Goal: Information Seeking & Learning: Learn about a topic

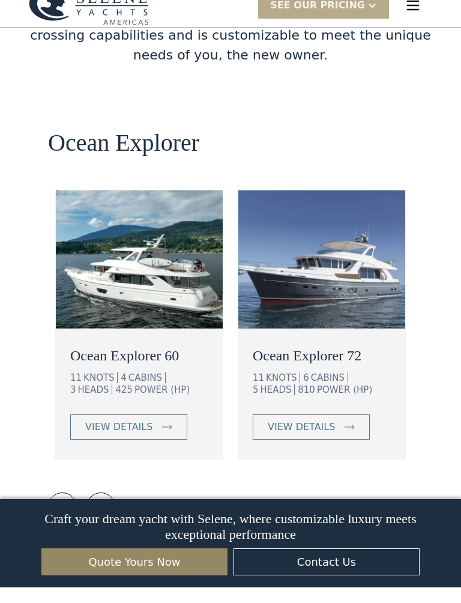
scroll to position [2085, 0]
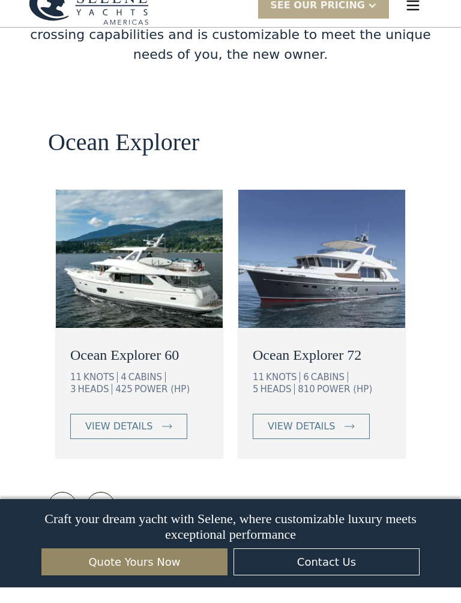
click at [59, 514] on img at bounding box center [62, 522] width 17 height 17
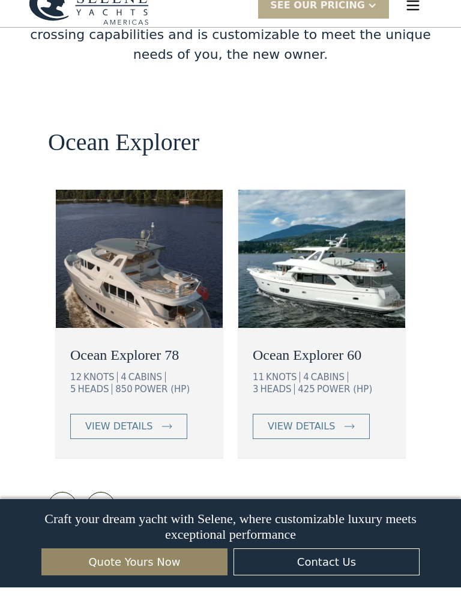
scroll to position [2086, 0]
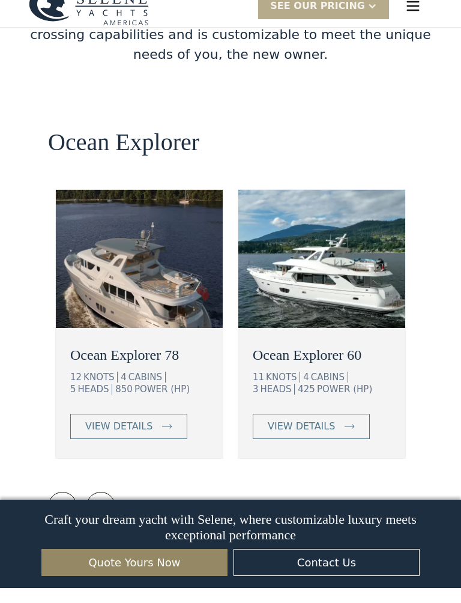
click at [57, 513] on img at bounding box center [62, 521] width 17 height 17
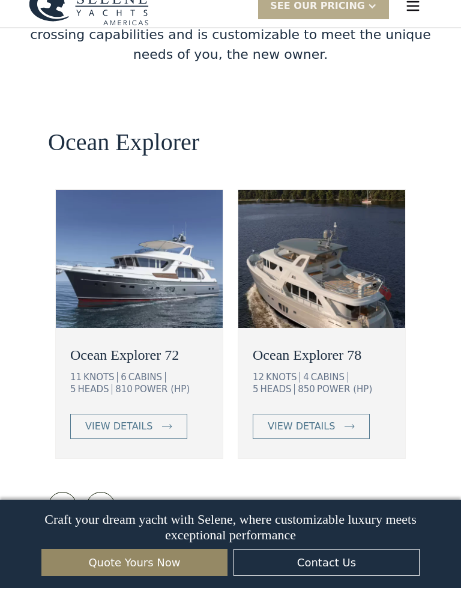
click at [58, 513] on img at bounding box center [62, 521] width 17 height 17
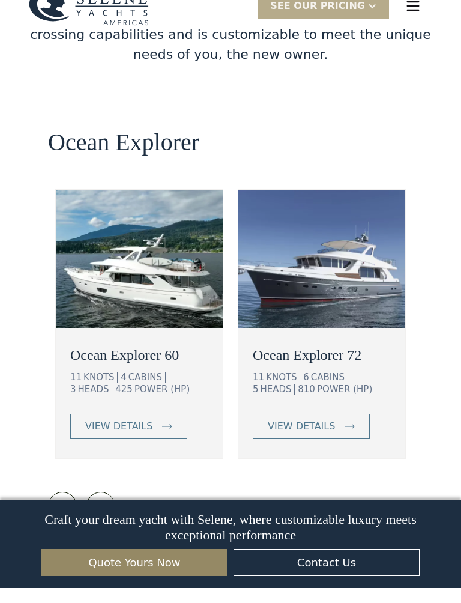
click at [55, 513] on img at bounding box center [62, 521] width 17 height 17
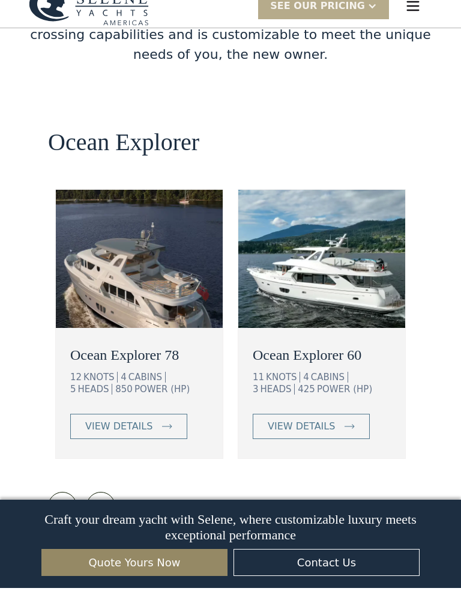
scroll to position [0, 0]
click at [321, 434] on div "view details" at bounding box center [301, 441] width 67 height 14
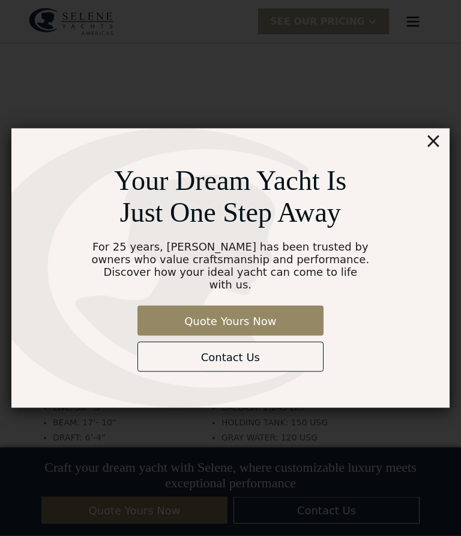
scroll to position [1670, 0]
click at [438, 147] on div "×" at bounding box center [433, 141] width 17 height 24
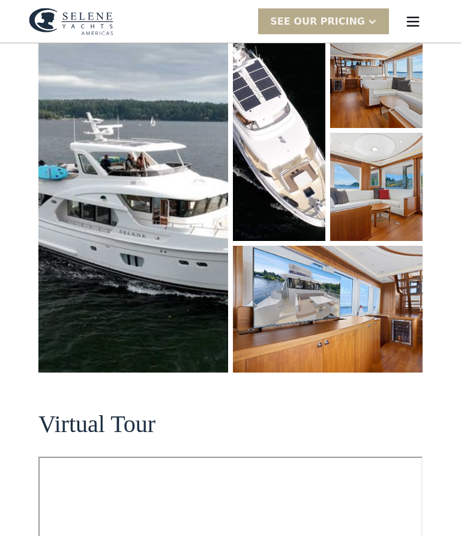
scroll to position [195, 0]
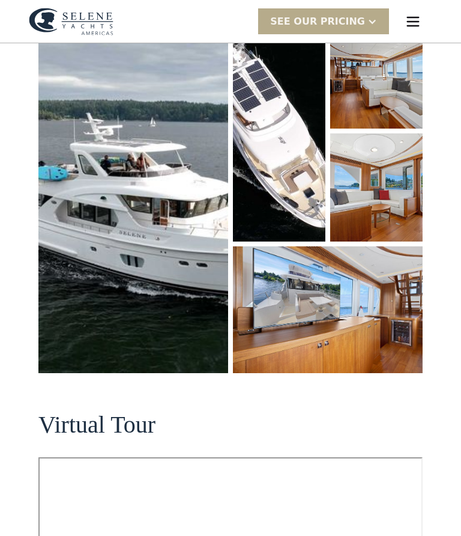
click at [105, 239] on img "open lightbox" at bounding box center [133, 197] width 190 height 353
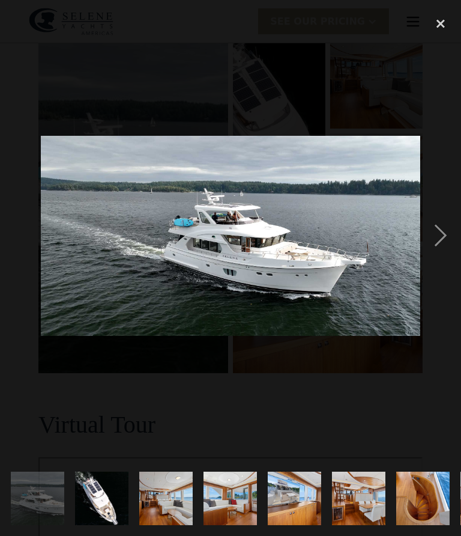
click at [438, 237] on div "next image" at bounding box center [440, 236] width 41 height 450
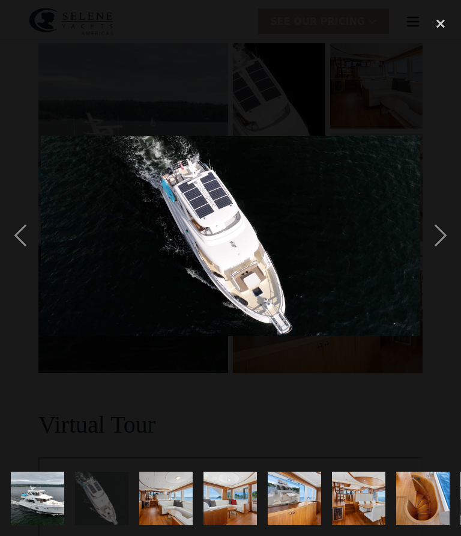
click at [434, 238] on div "next image" at bounding box center [440, 236] width 41 height 450
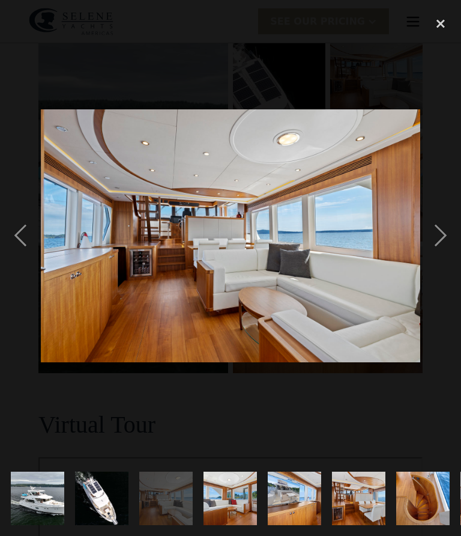
click at [442, 238] on div "next image" at bounding box center [440, 236] width 41 height 450
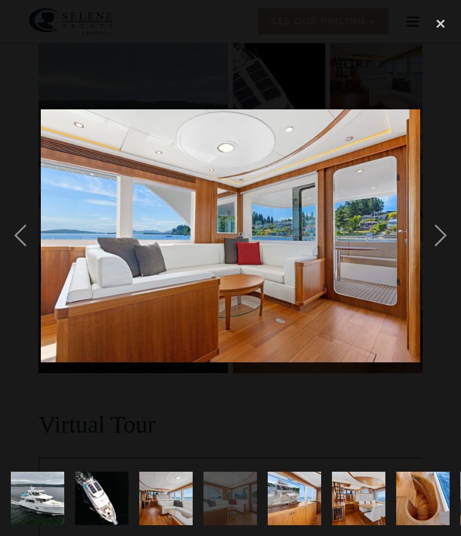
click at [440, 235] on div "next image" at bounding box center [440, 236] width 41 height 450
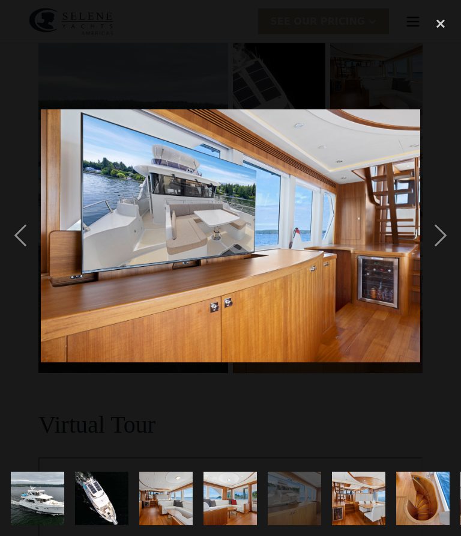
click at [441, 237] on div "next image" at bounding box center [440, 236] width 41 height 450
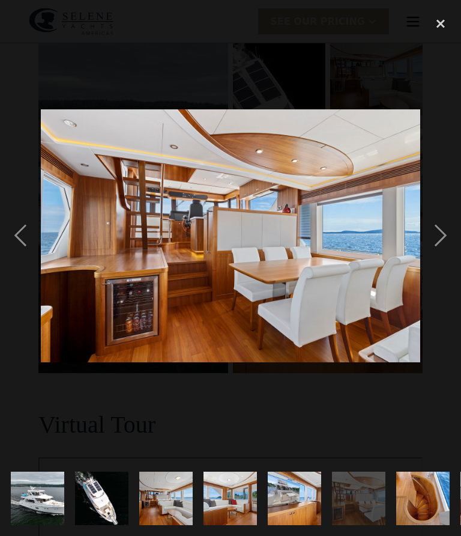
click at [441, 236] on div "next image" at bounding box center [440, 236] width 41 height 450
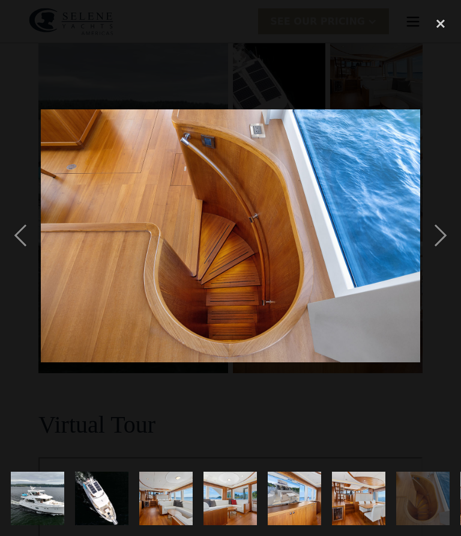
click at [437, 235] on div "next image" at bounding box center [440, 236] width 41 height 450
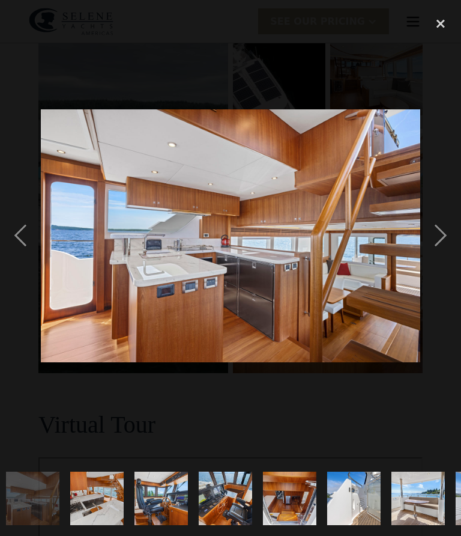
scroll to position [0, 455]
click at [437, 238] on div "next image" at bounding box center [440, 236] width 41 height 450
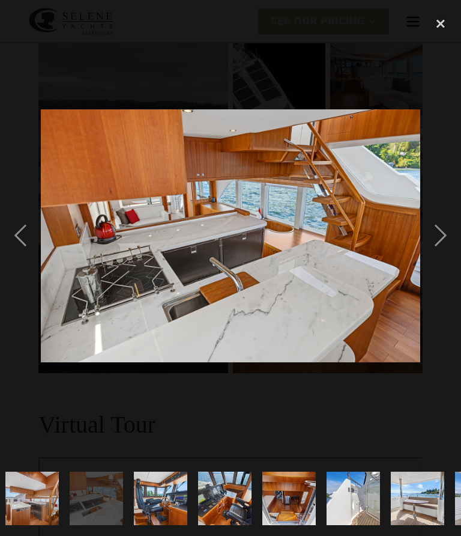
click at [437, 238] on div "next image" at bounding box center [440, 236] width 41 height 450
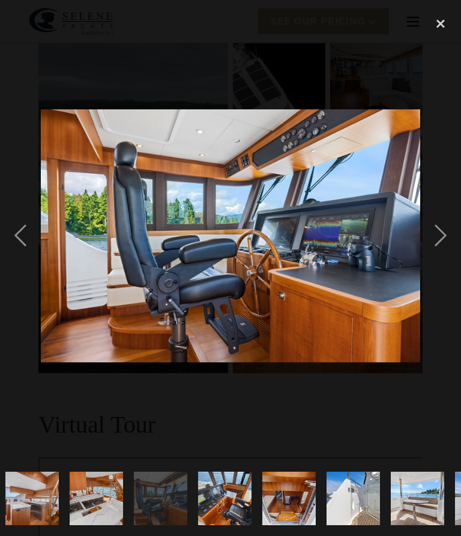
click at [443, 240] on div "next image" at bounding box center [440, 236] width 41 height 450
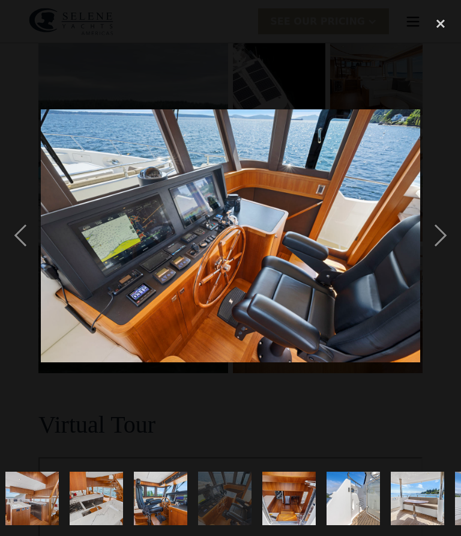
click at [440, 240] on div "next image" at bounding box center [440, 236] width 41 height 450
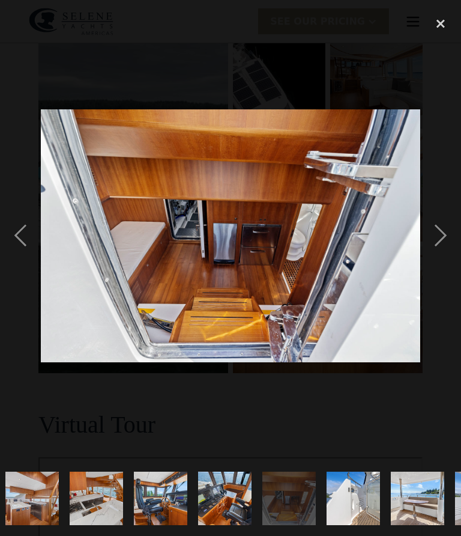
click at [441, 231] on div "next image" at bounding box center [440, 236] width 41 height 450
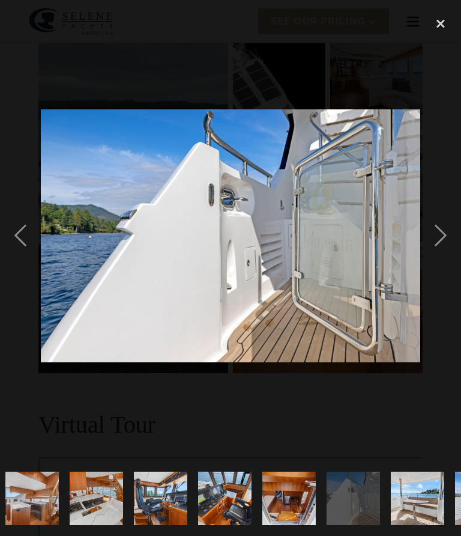
click at [437, 235] on div "next image" at bounding box center [440, 236] width 41 height 450
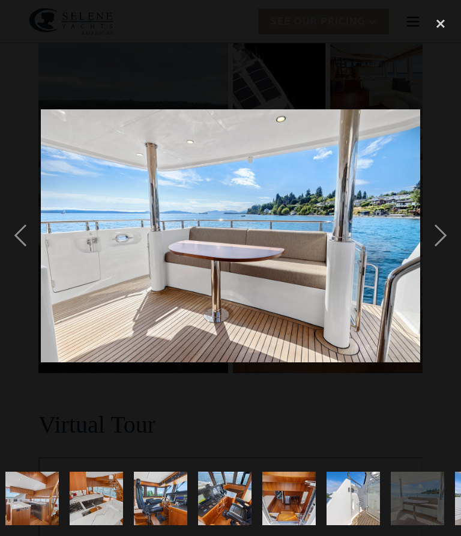
click at [435, 240] on div "next image" at bounding box center [440, 236] width 41 height 450
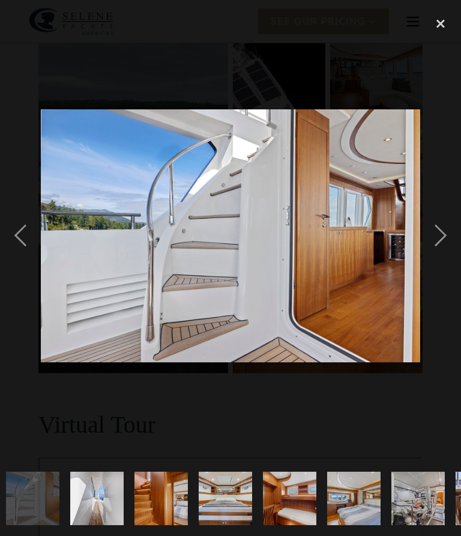
scroll to position [0, 905]
click at [435, 230] on div "next image" at bounding box center [440, 236] width 41 height 450
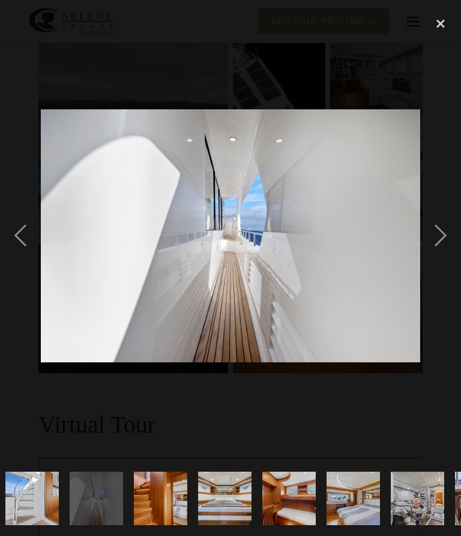
click at [435, 237] on div "next image" at bounding box center [440, 236] width 41 height 450
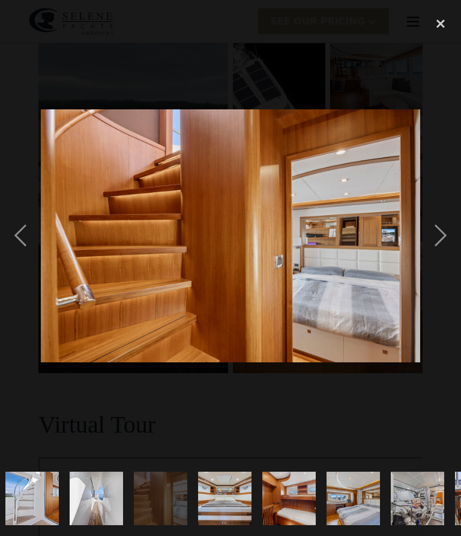
click at [434, 243] on div "next image" at bounding box center [440, 236] width 41 height 450
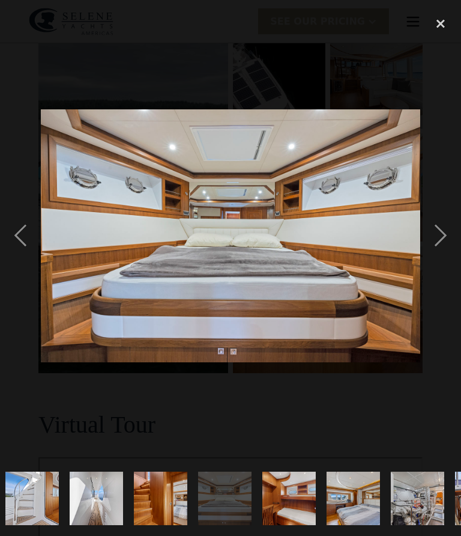
click at [436, 238] on div "next image" at bounding box center [440, 236] width 41 height 450
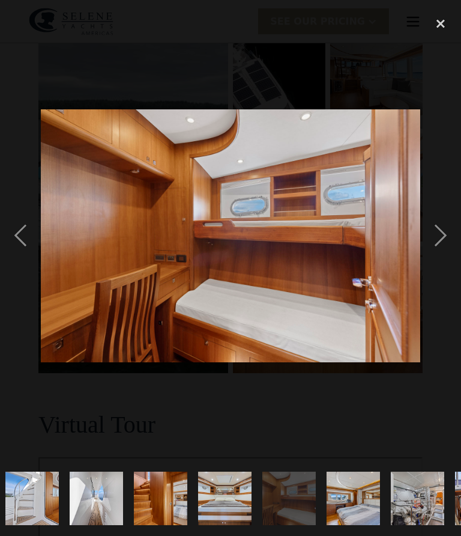
click at [438, 236] on div "next image" at bounding box center [440, 236] width 41 height 450
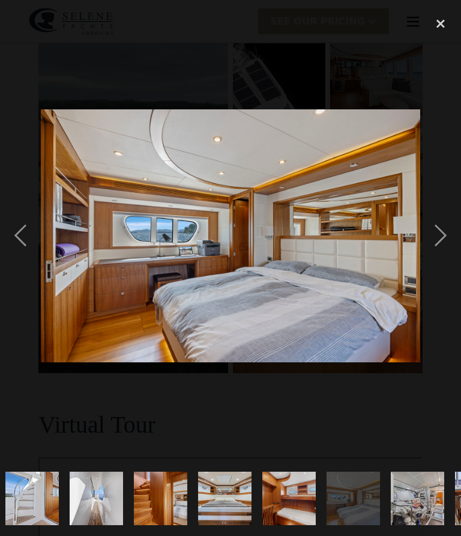
click at [438, 243] on div "next image" at bounding box center [440, 236] width 41 height 450
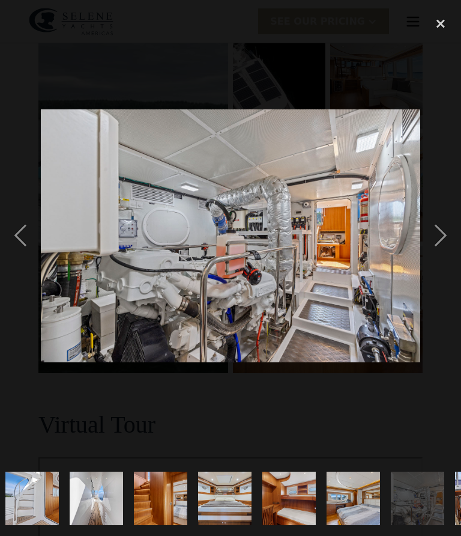
click at [441, 238] on div "next image" at bounding box center [440, 236] width 41 height 450
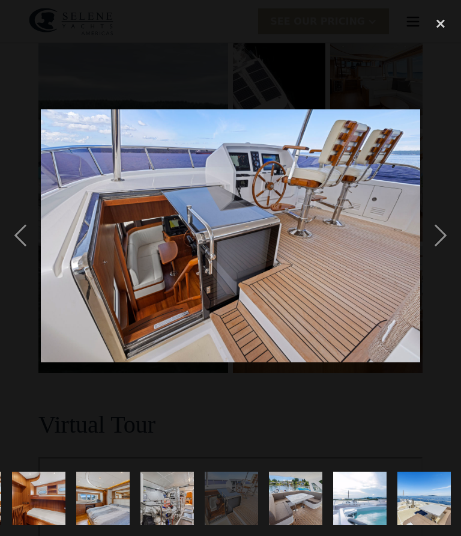
scroll to position [0, 1156]
click at [440, 229] on div "next image" at bounding box center [440, 236] width 41 height 450
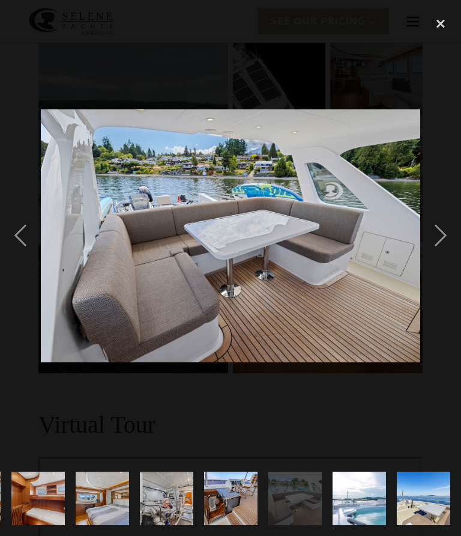
click at [439, 234] on div "next image" at bounding box center [440, 236] width 41 height 450
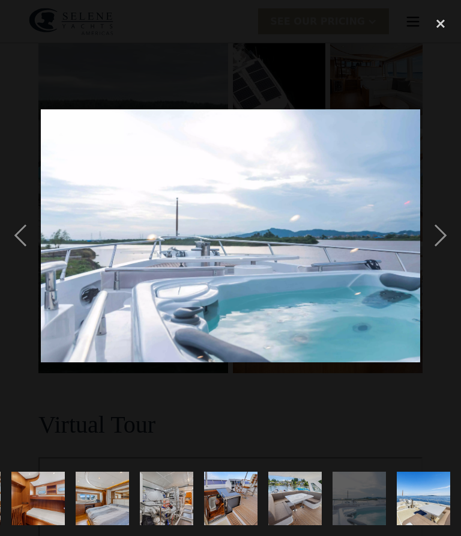
click at [439, 242] on div "next image" at bounding box center [440, 236] width 41 height 450
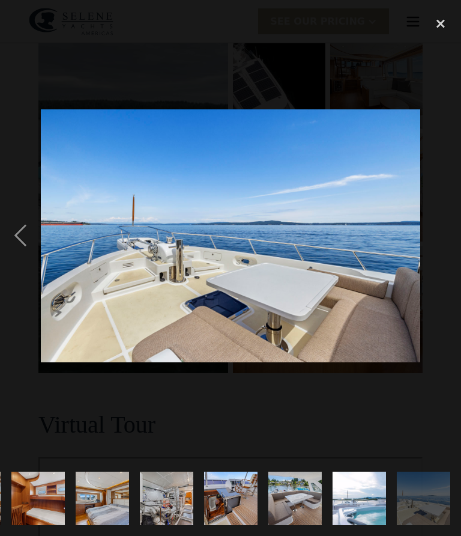
click at [438, 30] on div "close lightbox" at bounding box center [440, 24] width 41 height 26
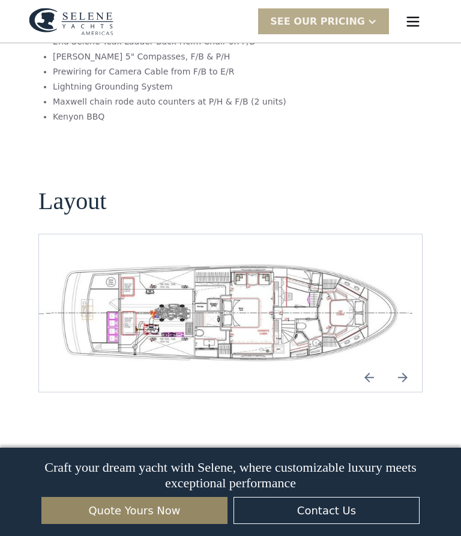
scroll to position [2536, 0]
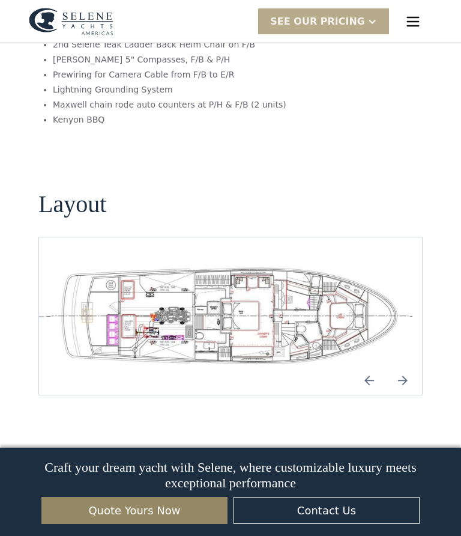
click at [416, 366] on img "Next slide" at bounding box center [403, 380] width 29 height 29
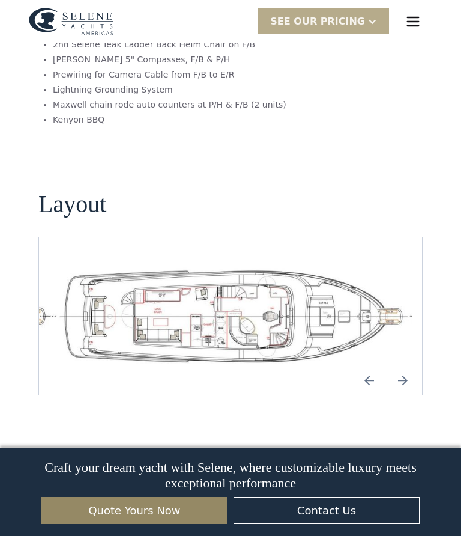
click at [404, 366] on img "Next slide" at bounding box center [403, 380] width 29 height 29
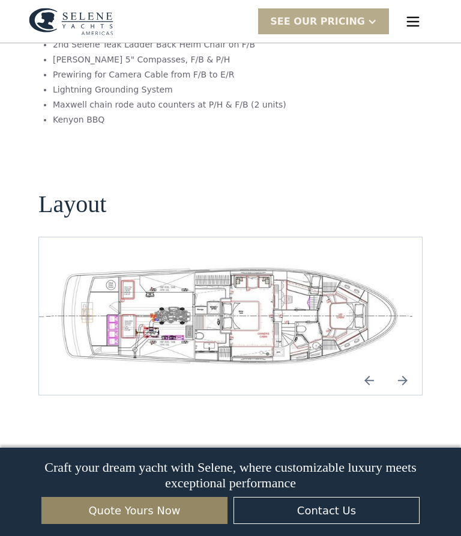
click at [407, 366] on img "Next slide" at bounding box center [403, 380] width 29 height 29
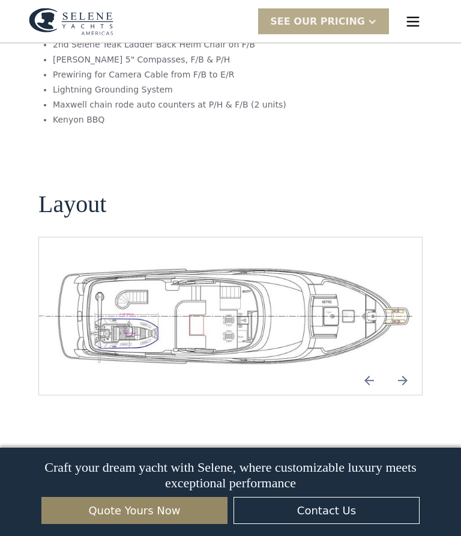
click at [408, 366] on img "Next slide" at bounding box center [403, 380] width 29 height 29
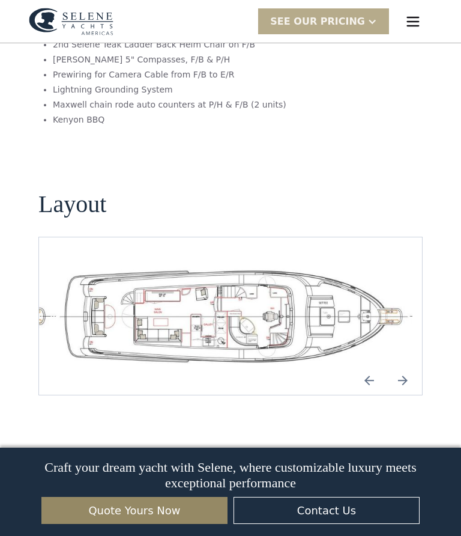
click at [361, 366] on img "Previous slide" at bounding box center [369, 380] width 29 height 29
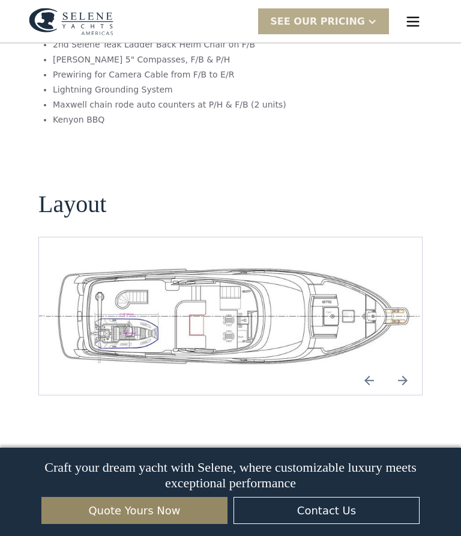
click at [407, 366] on img "Next slide" at bounding box center [403, 380] width 29 height 29
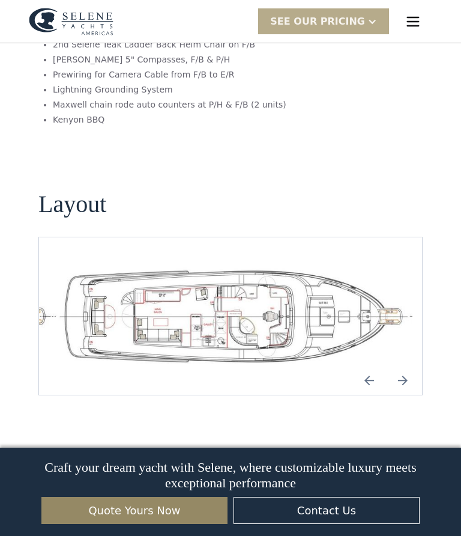
click at [404, 366] on img "Next slide" at bounding box center [403, 380] width 29 height 29
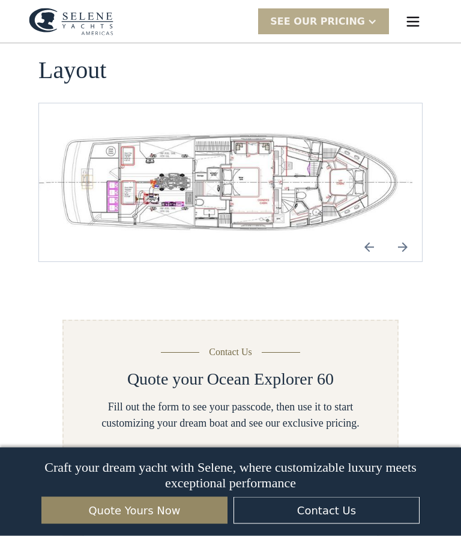
scroll to position [2658, 0]
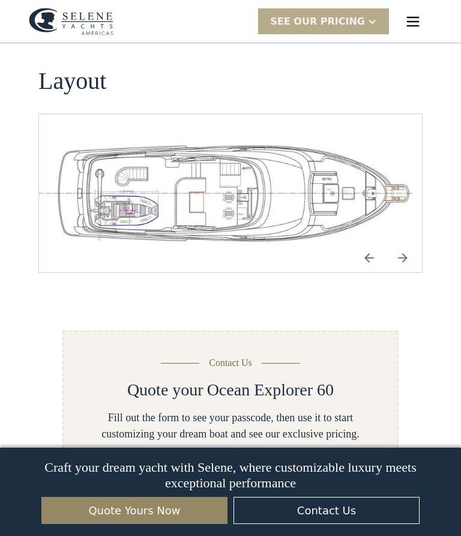
click at [372, 16] on div "SEE Our Pricing" at bounding box center [323, 21] width 131 height 26
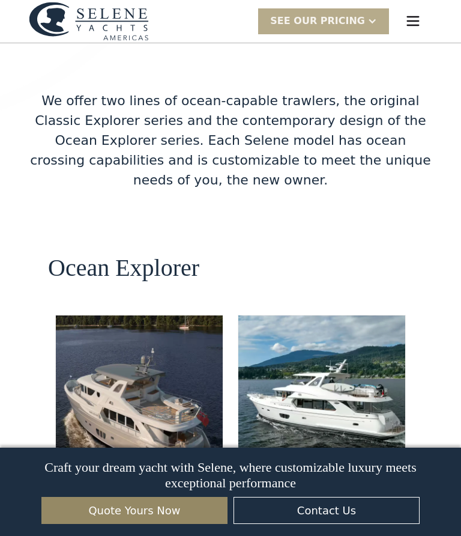
scroll to position [1974, 0]
